Goal: Information Seeking & Learning: Stay updated

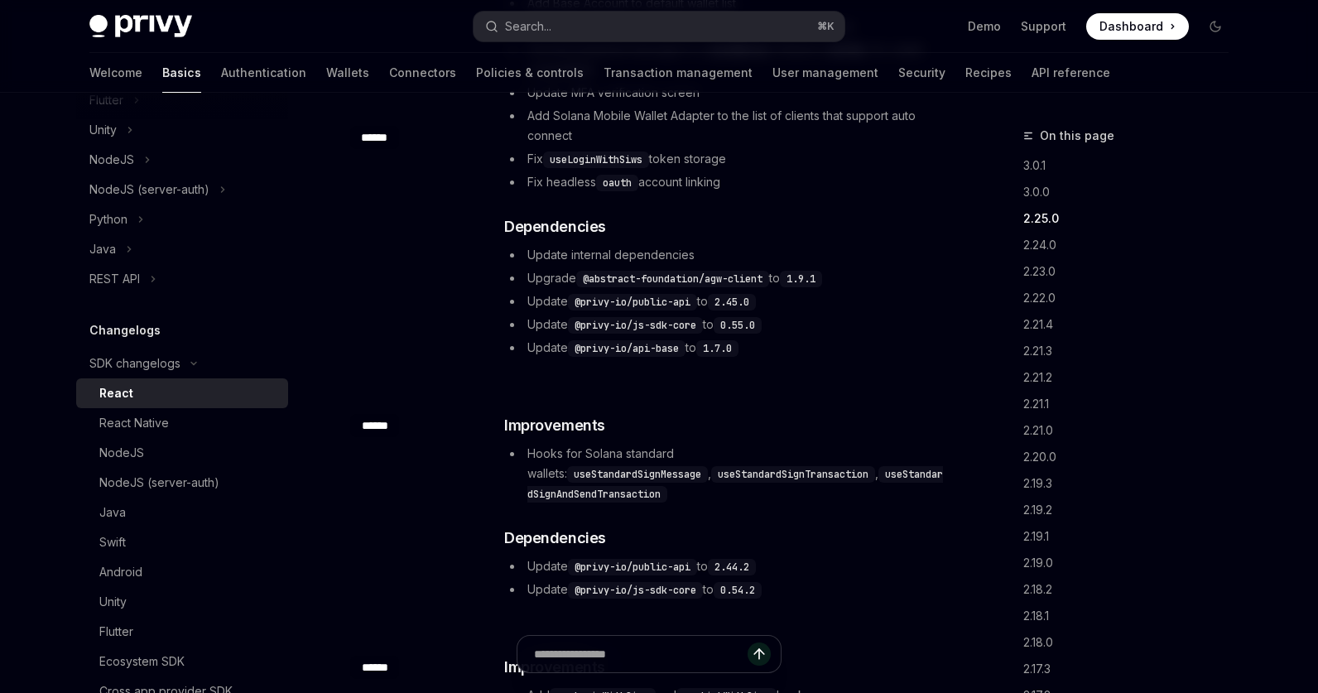
scroll to position [1466, 0]
click at [1050, 243] on link "2.24.0" at bounding box center [1132, 245] width 219 height 26
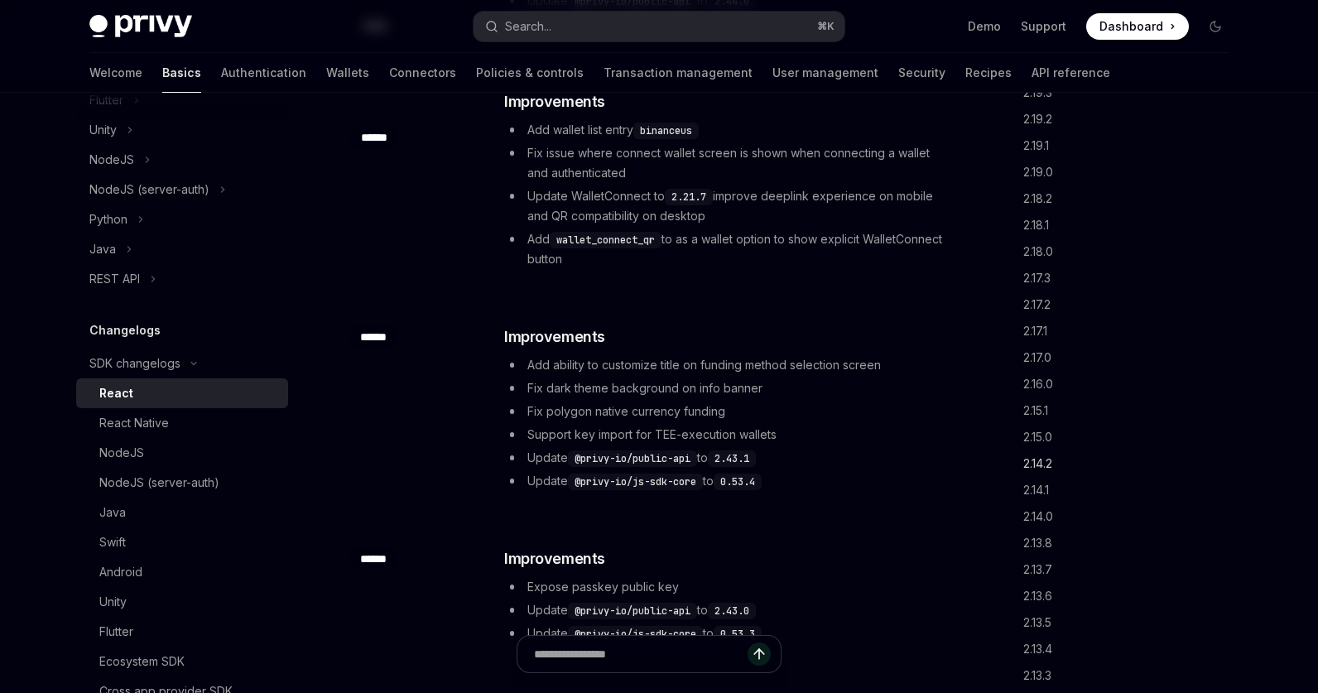
scroll to position [431, 0]
click at [1039, 397] on link "2.15.0" at bounding box center [1132, 397] width 219 height 26
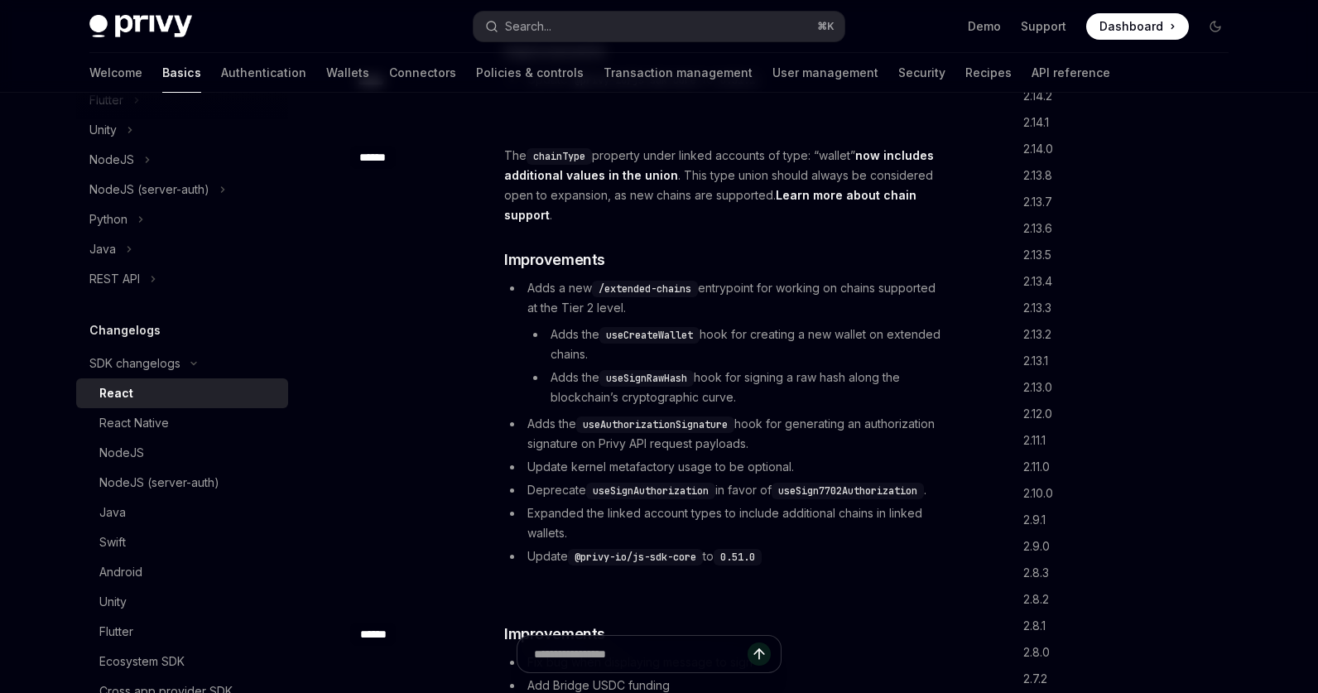
scroll to position [964, 0]
click at [1037, 290] on link "2.10.0" at bounding box center [1132, 288] width 219 height 26
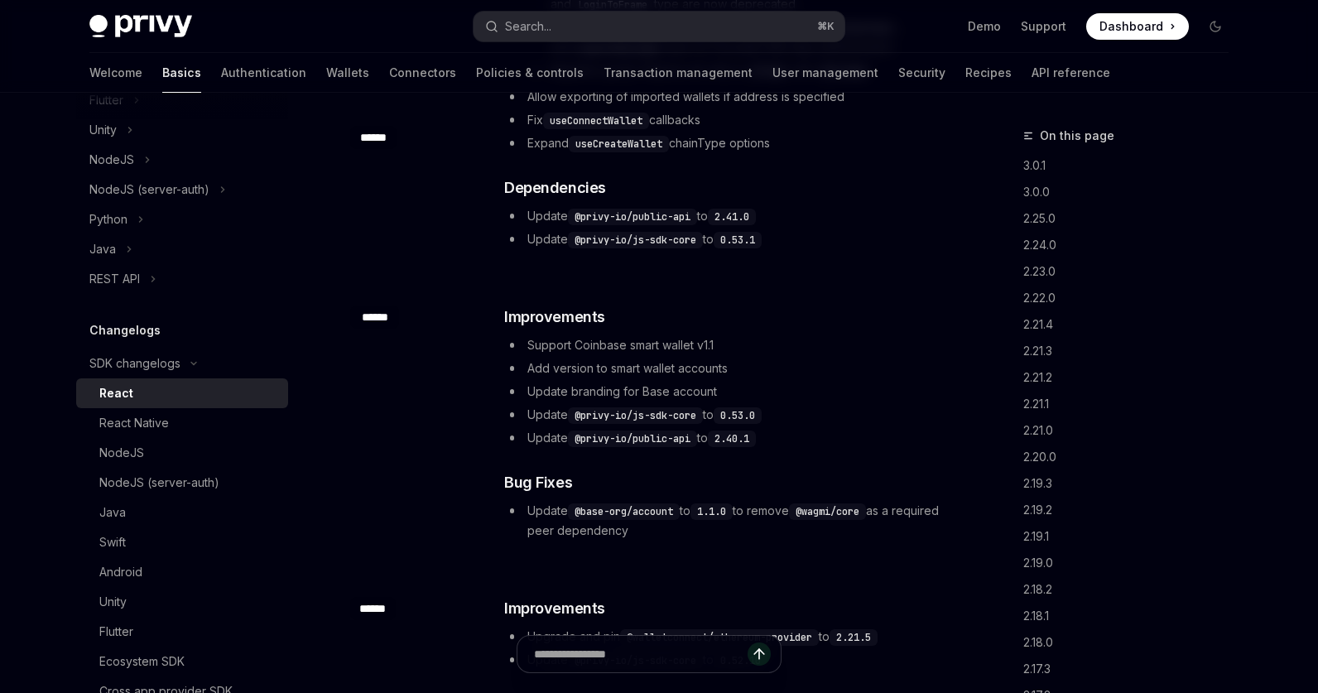
scroll to position [2617, 0]
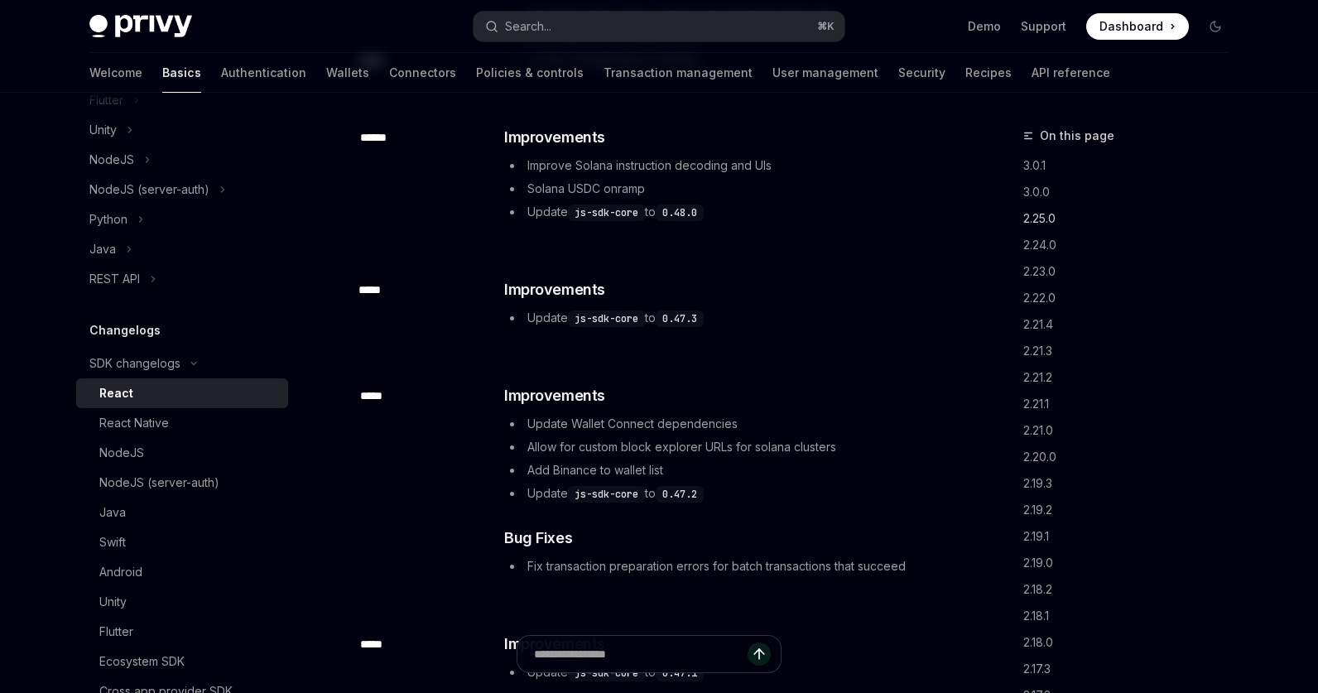
click at [1036, 215] on link "2.25.0" at bounding box center [1132, 218] width 219 height 26
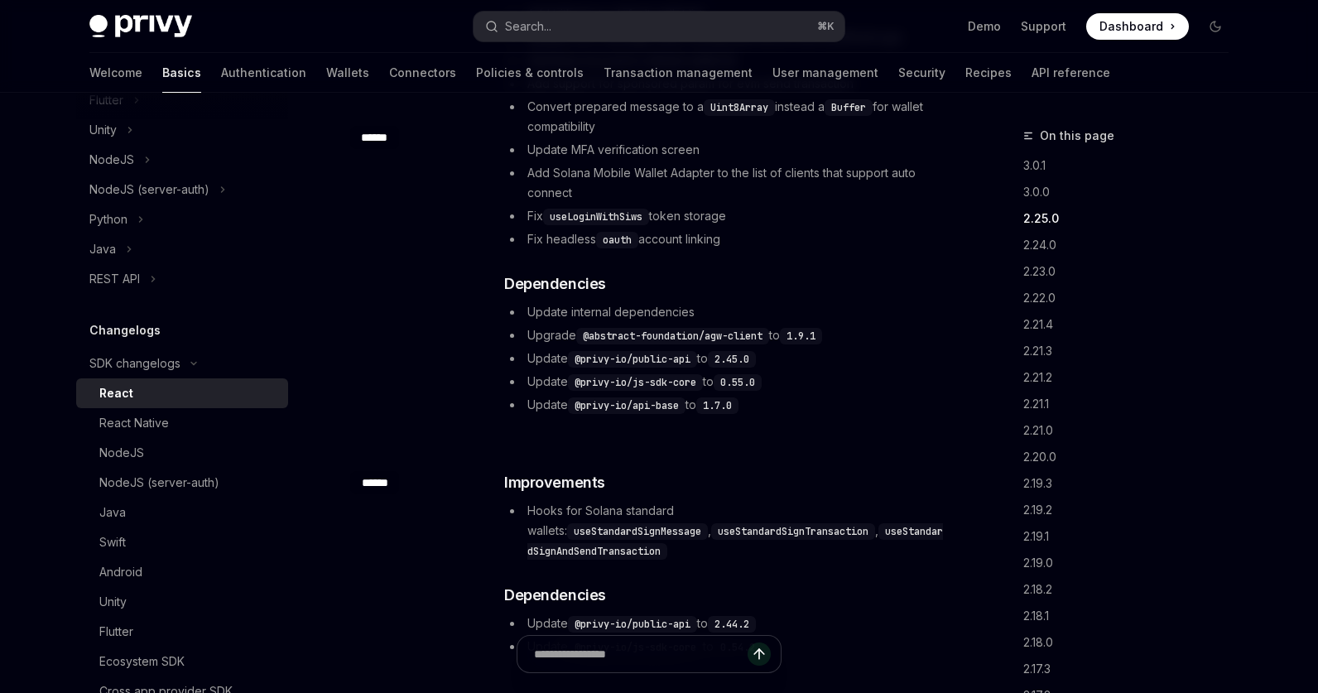
scroll to position [1416, 0]
